Goal: Information Seeking & Learning: Learn about a topic

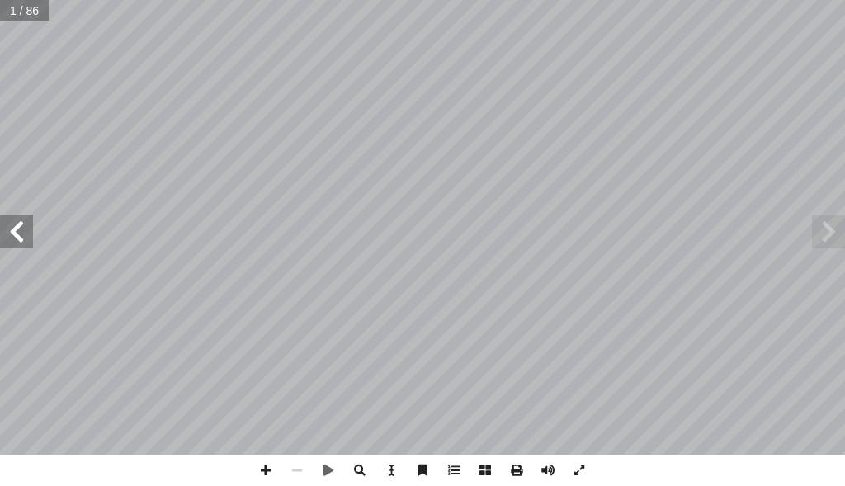
click at [14, 245] on span at bounding box center [16, 231] width 33 height 33
click at [16, 243] on span at bounding box center [16, 231] width 33 height 33
click at [19, 241] on span at bounding box center [16, 231] width 33 height 33
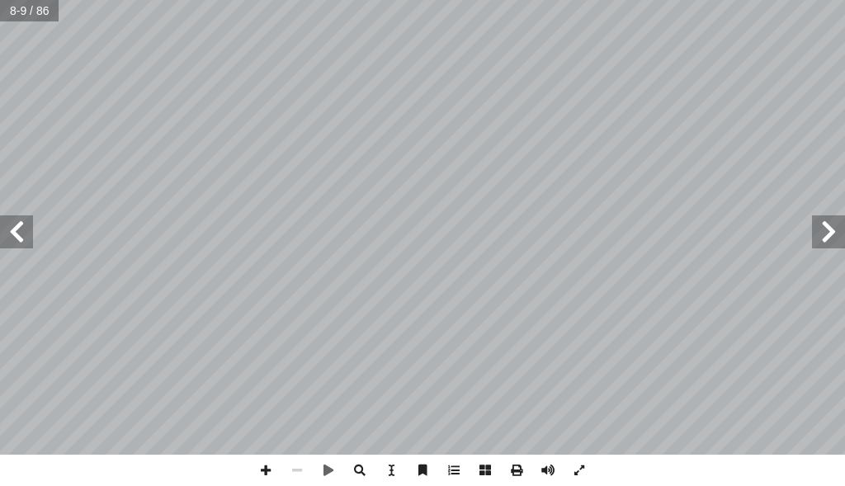
click at [19, 241] on span at bounding box center [16, 231] width 33 height 33
click at [29, 237] on span at bounding box center [16, 231] width 33 height 33
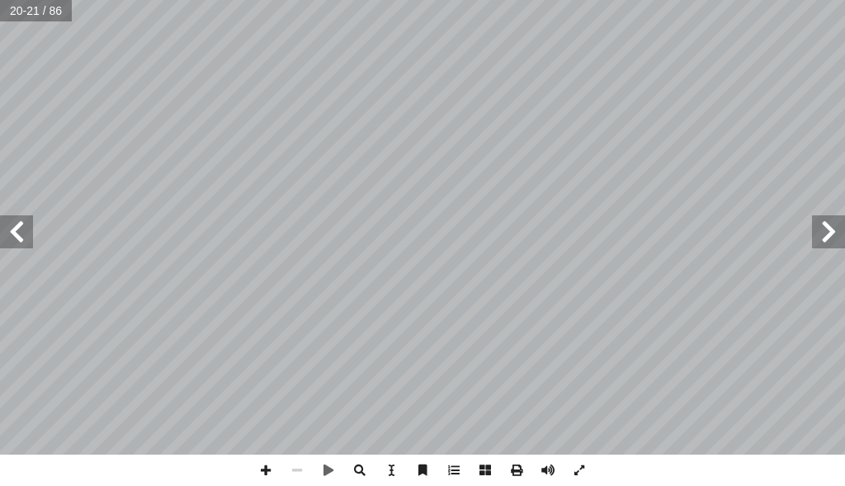
click at [29, 237] on span at bounding box center [16, 231] width 33 height 33
click at [30, 236] on span at bounding box center [16, 231] width 33 height 33
click at [259, 469] on span at bounding box center [265, 470] width 31 height 31
click at [5, 229] on span at bounding box center [16, 231] width 33 height 33
click at [288, 465] on span at bounding box center [296, 470] width 31 height 31
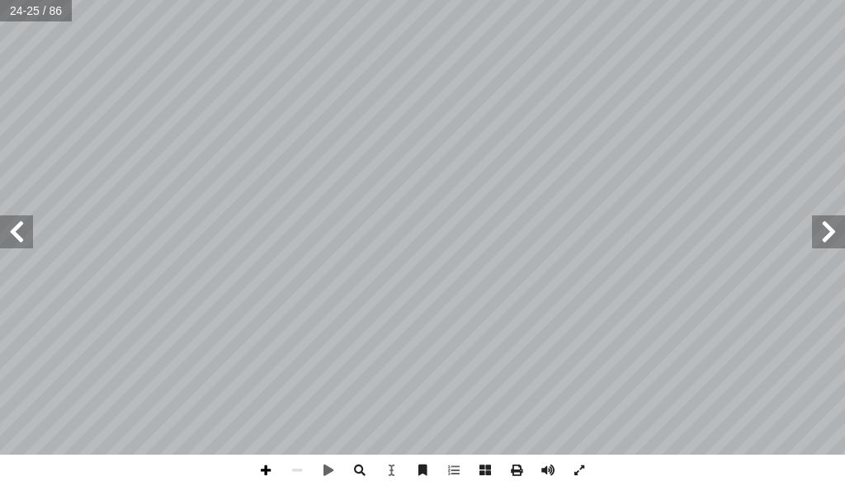
click at [263, 468] on span at bounding box center [265, 470] width 31 height 31
click at [18, 237] on span at bounding box center [16, 231] width 33 height 33
